Goal: Check status: Check status

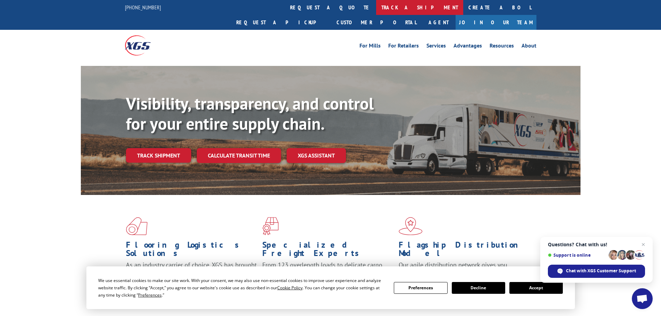
click at [376, 6] on link "track a shipment" at bounding box center [419, 7] width 87 height 15
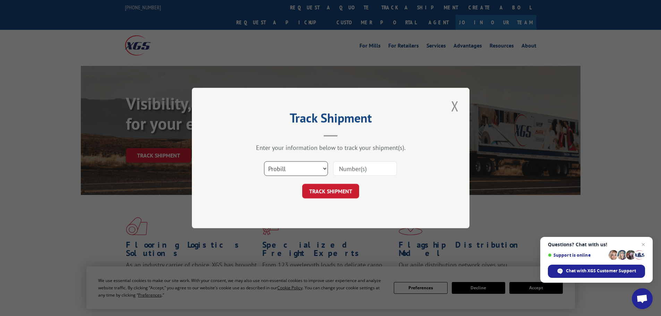
click at [325, 168] on select "Select category... Probill BOL PO" at bounding box center [296, 168] width 64 height 15
select select "bol"
click at [264, 161] on select "Select category... Probill BOL PO" at bounding box center [296, 168] width 64 height 15
paste input "5957401"
type input "5957401"
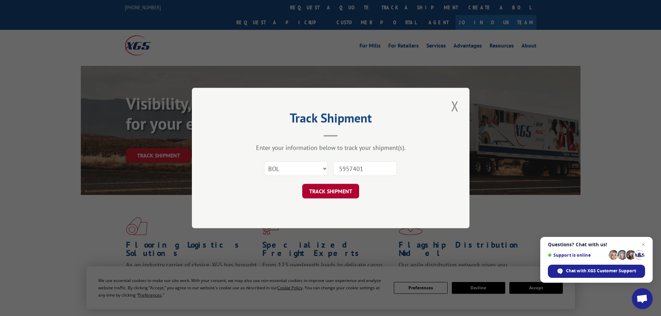
click at [330, 192] on button "TRACK SHIPMENT" at bounding box center [330, 191] width 57 height 15
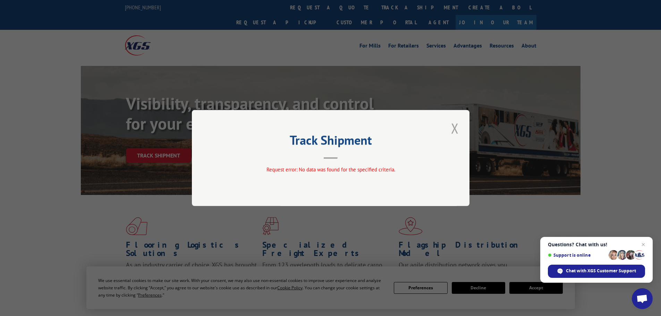
click at [455, 128] on button "Close modal" at bounding box center [455, 128] width 12 height 19
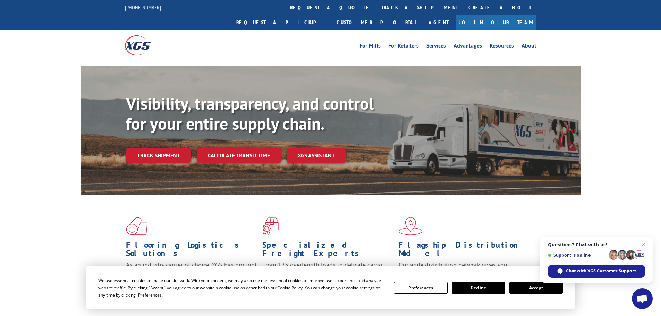
click at [527, 287] on button "Accept" at bounding box center [536, 288] width 53 height 12
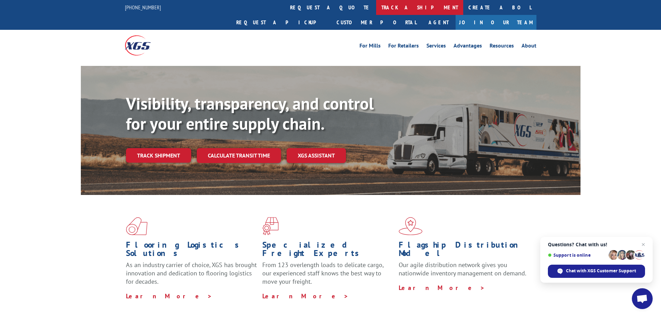
click at [376, 5] on link "track a shipment" at bounding box center [419, 7] width 87 height 15
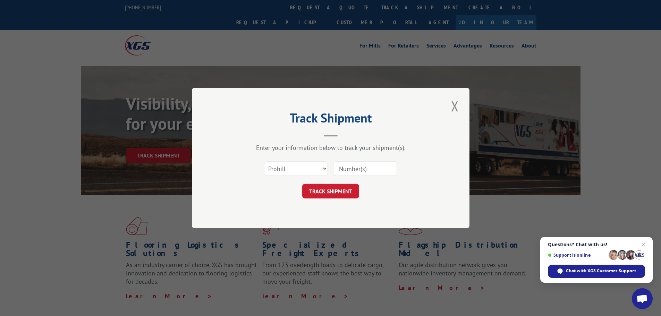
paste input "17224886"
type input "17224886"
click at [332, 194] on button "TRACK SHIPMENT" at bounding box center [330, 191] width 57 height 15
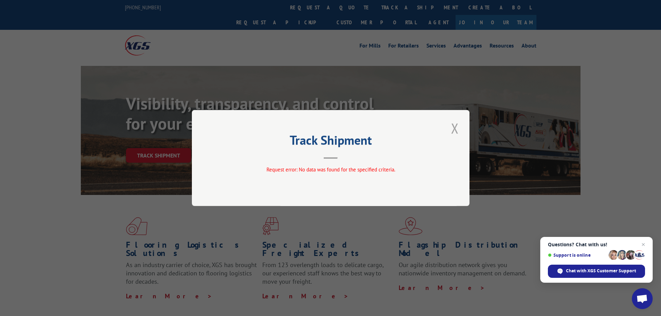
click at [456, 128] on button "Close modal" at bounding box center [455, 128] width 12 height 19
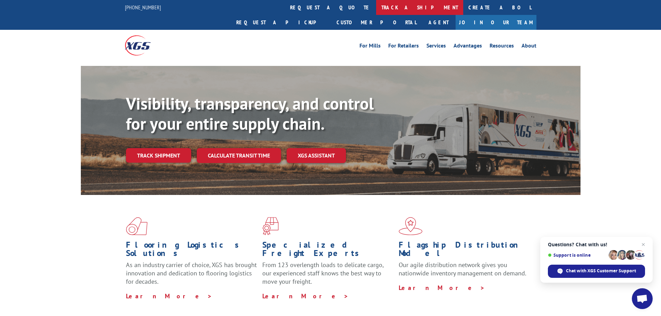
click at [376, 8] on link "track a shipment" at bounding box center [419, 7] width 87 height 15
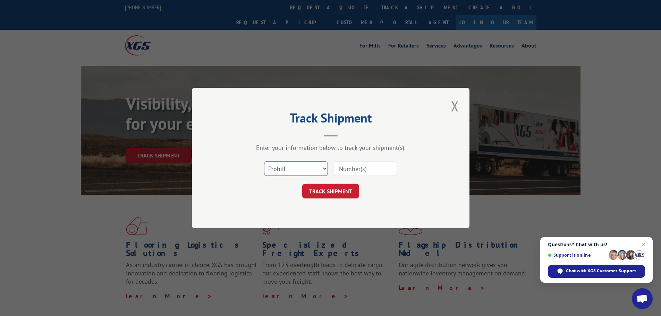
click at [324, 168] on select "Select category... Probill BOL PO" at bounding box center [296, 168] width 64 height 15
select select "bol"
click at [264, 161] on select "Select category... Probill BOL PO" at bounding box center [296, 168] width 64 height 15
paste input "- 5957401 P"
click at [343, 171] on input "- 5957401 P" at bounding box center [365, 168] width 64 height 15
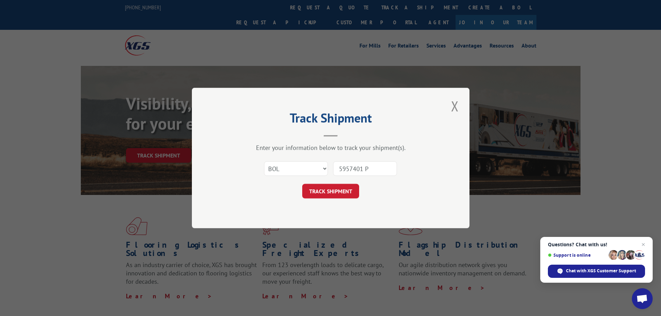
click at [374, 170] on input "5957401 P" at bounding box center [365, 168] width 64 height 15
type input "5957401"
click at [328, 192] on button "TRACK SHIPMENT" at bounding box center [330, 191] width 57 height 15
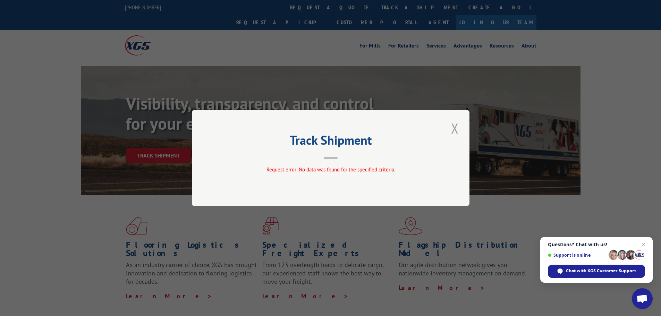
click at [454, 128] on button "Close modal" at bounding box center [455, 128] width 12 height 19
